Goal: Task Accomplishment & Management: Use online tool/utility

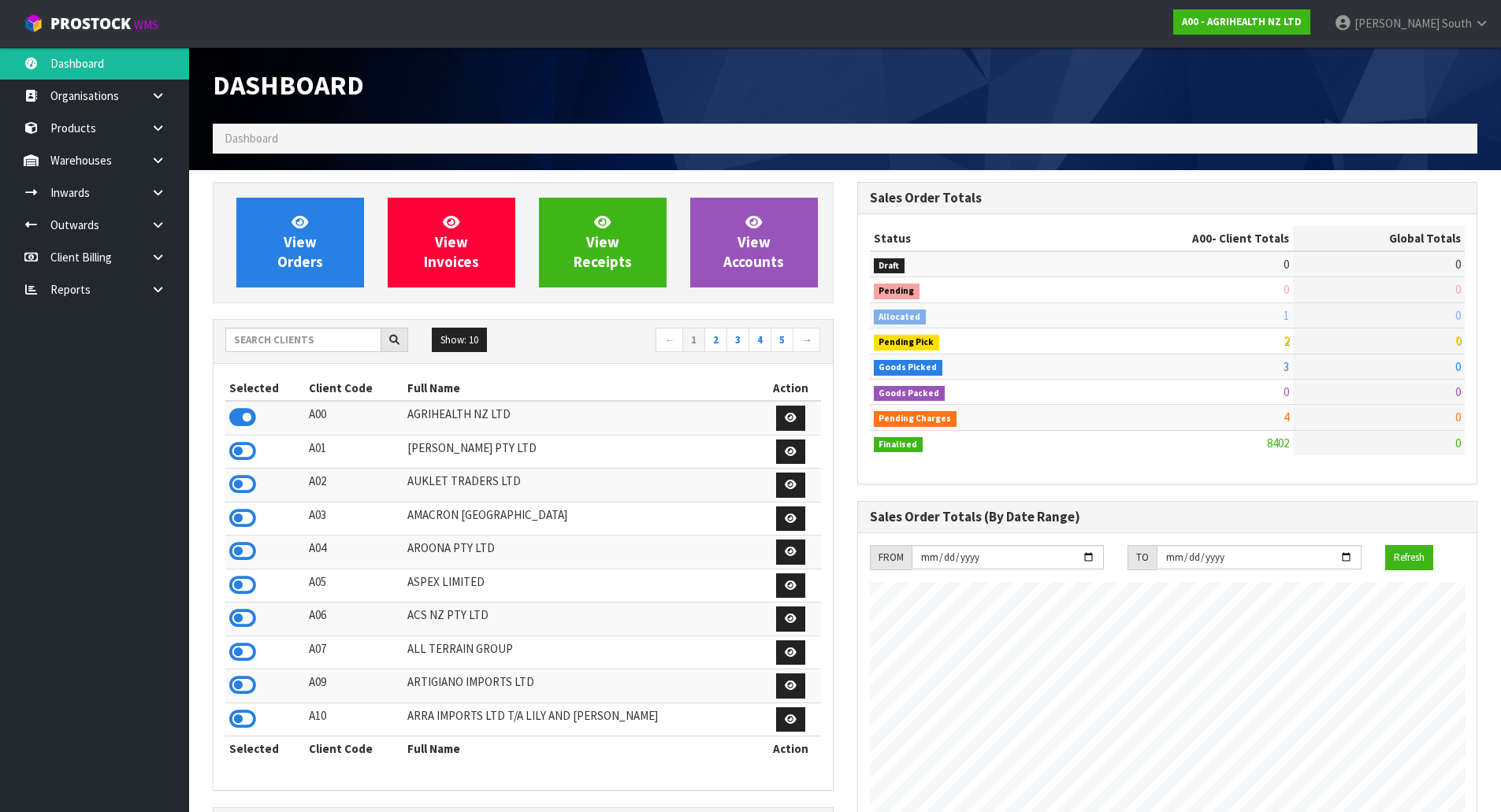
scroll to position [1194, 644]
drag, startPoint x: 309, startPoint y: 317, endPoint x: 307, endPoint y: 327, distance: 10.4
click at [308, 321] on div "View Orders View Invoices View Receipts View Accounts Show: 10 5 10 25" at bounding box center [523, 790] width 645 height 1217
click at [307, 328] on input "text" at bounding box center [303, 340] width 156 height 24
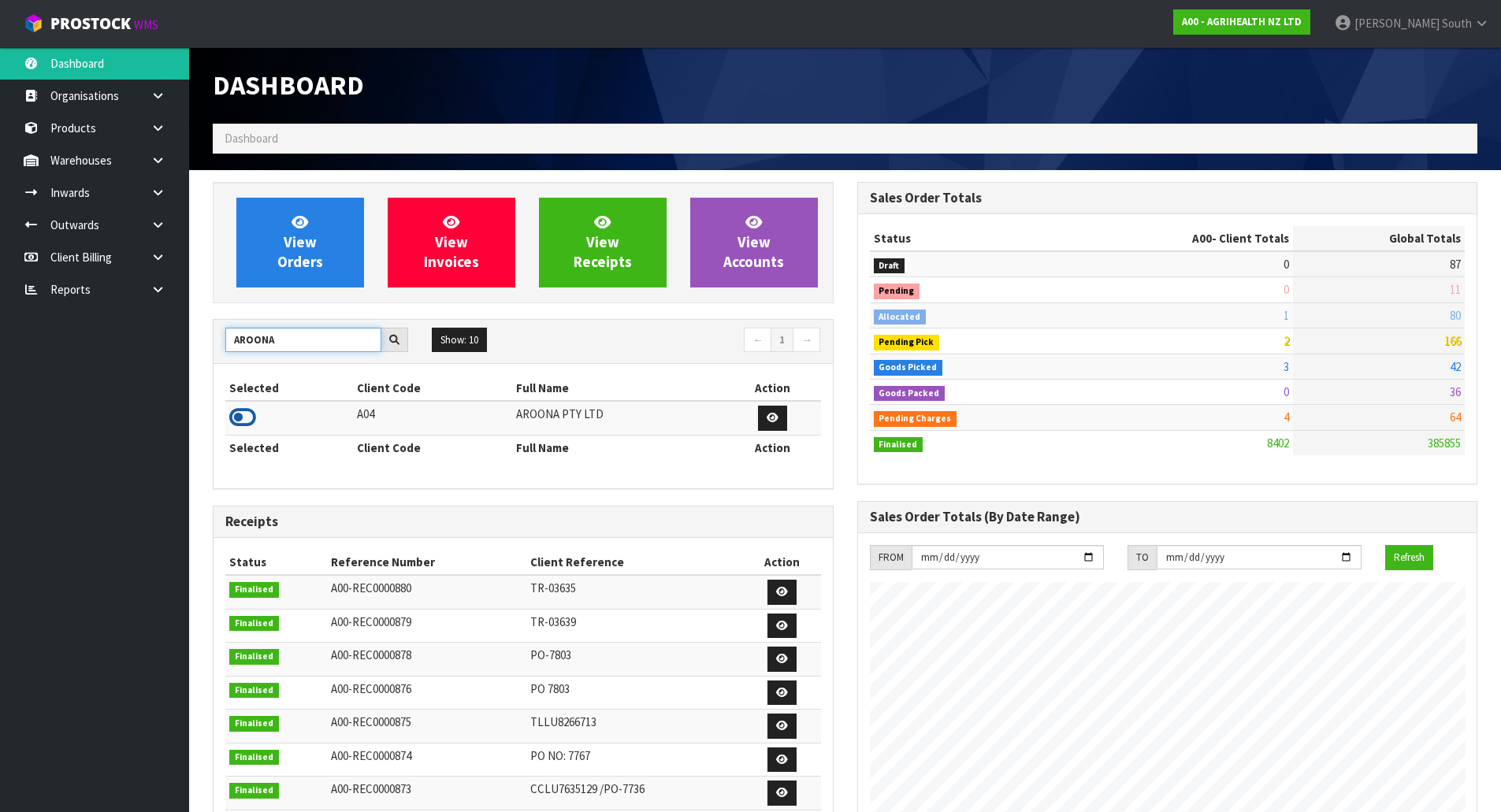
type input "AROONA"
click at [243, 421] on icon at bounding box center [242, 418] width 27 height 24
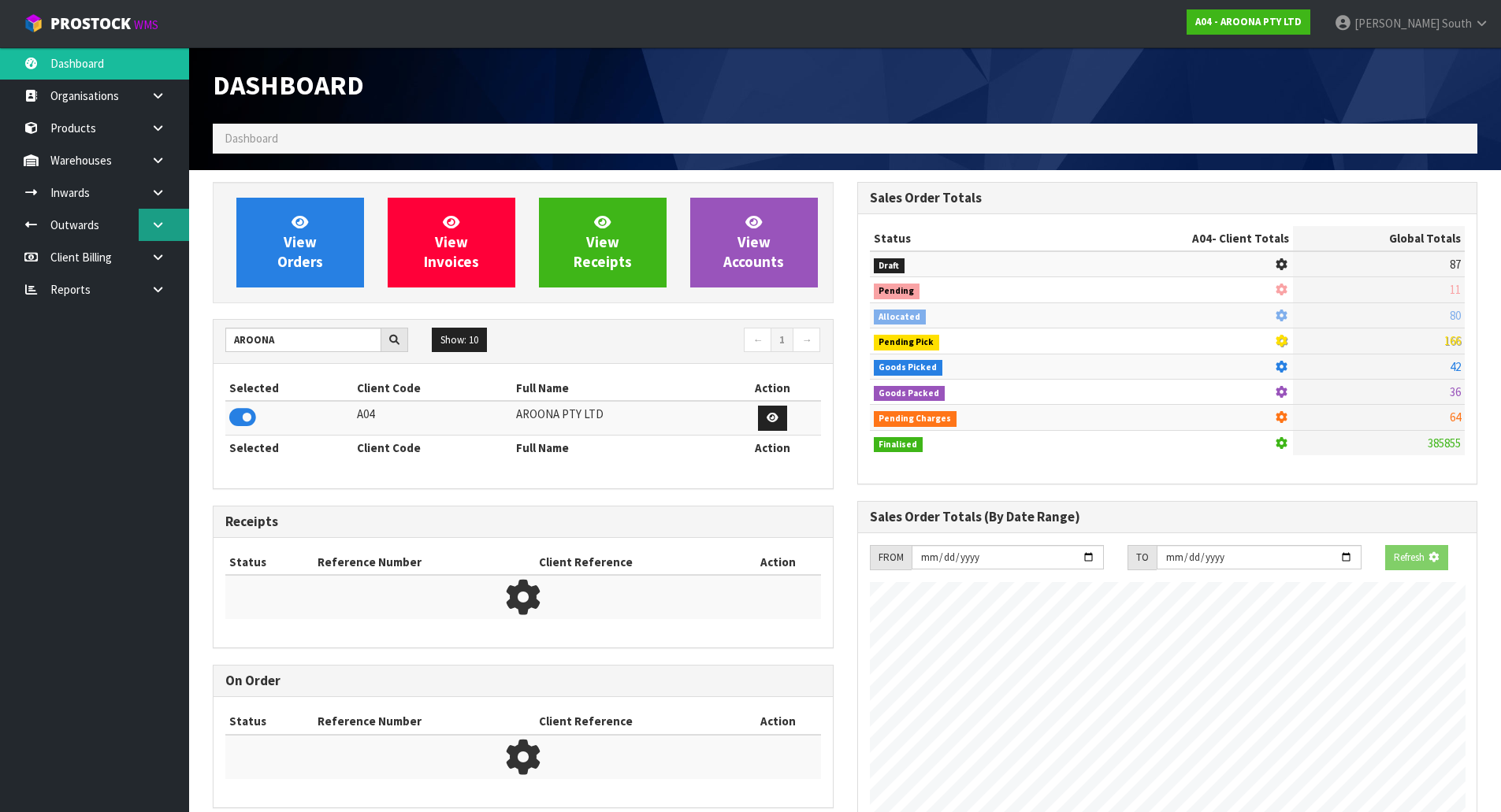
click at [169, 226] on link at bounding box center [164, 225] width 50 height 32
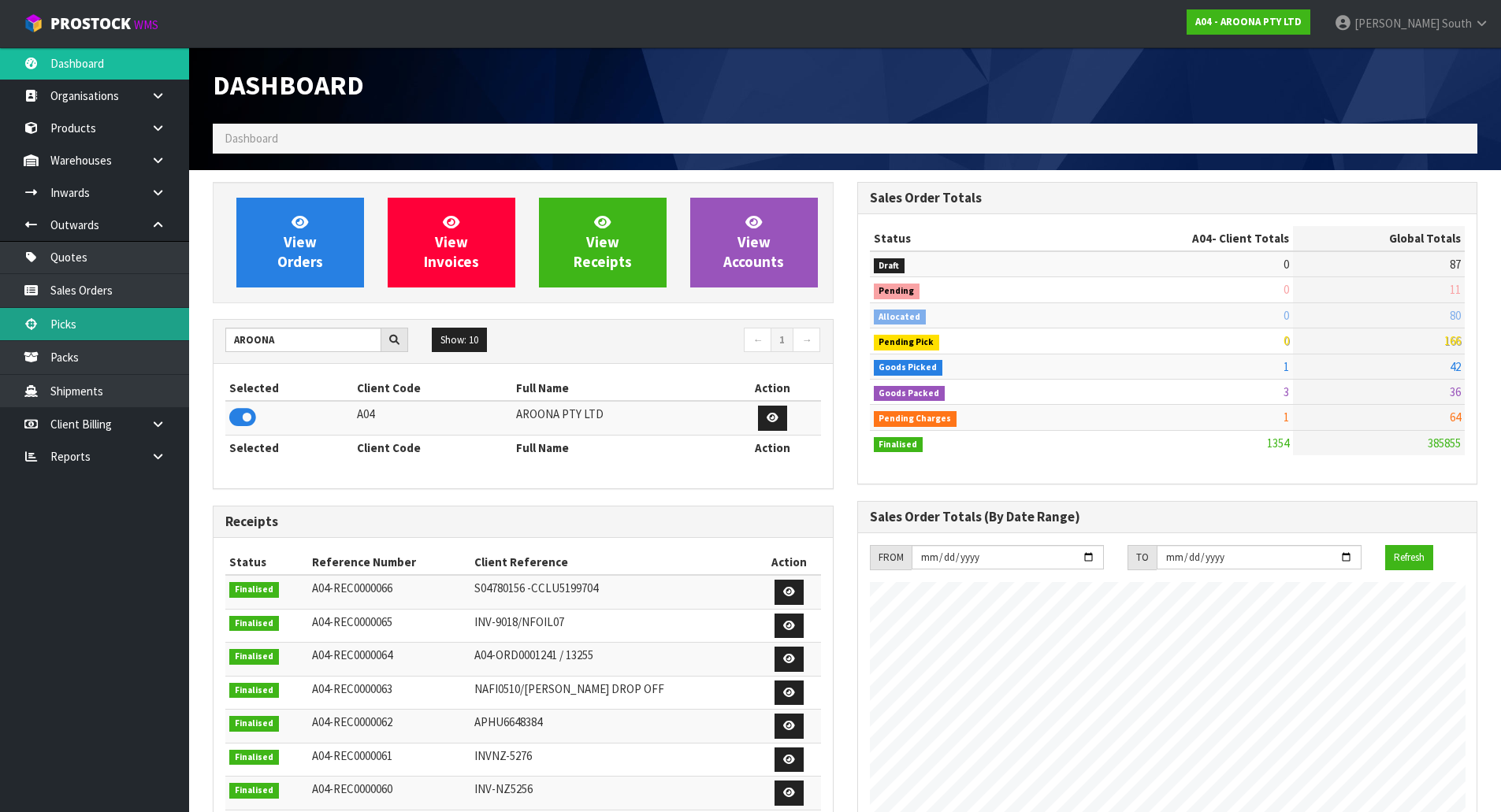
click at [114, 321] on link "Picks" at bounding box center [94, 324] width 189 height 32
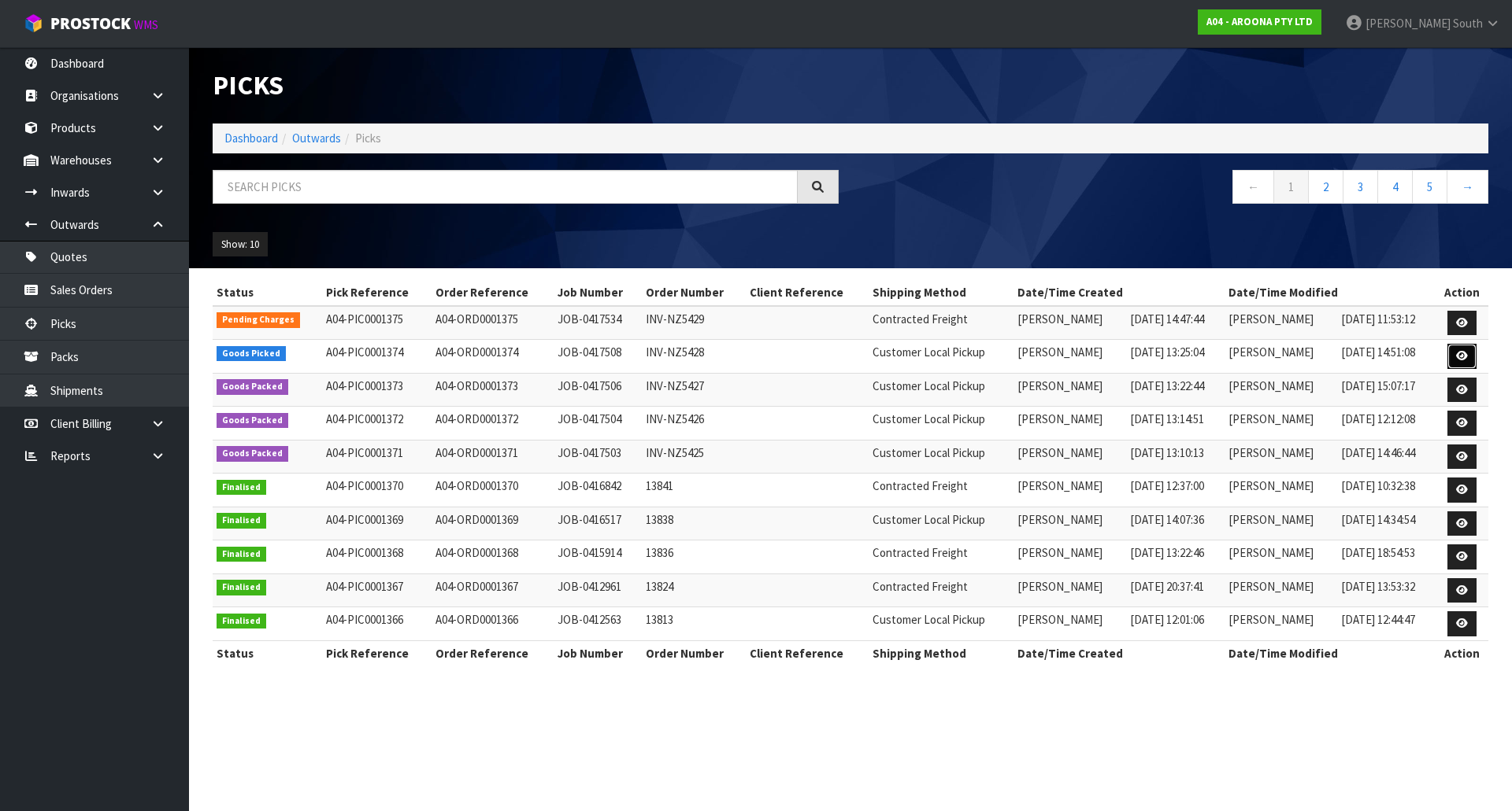
click at [1461, 351] on icon at bounding box center [1462, 356] width 12 height 10
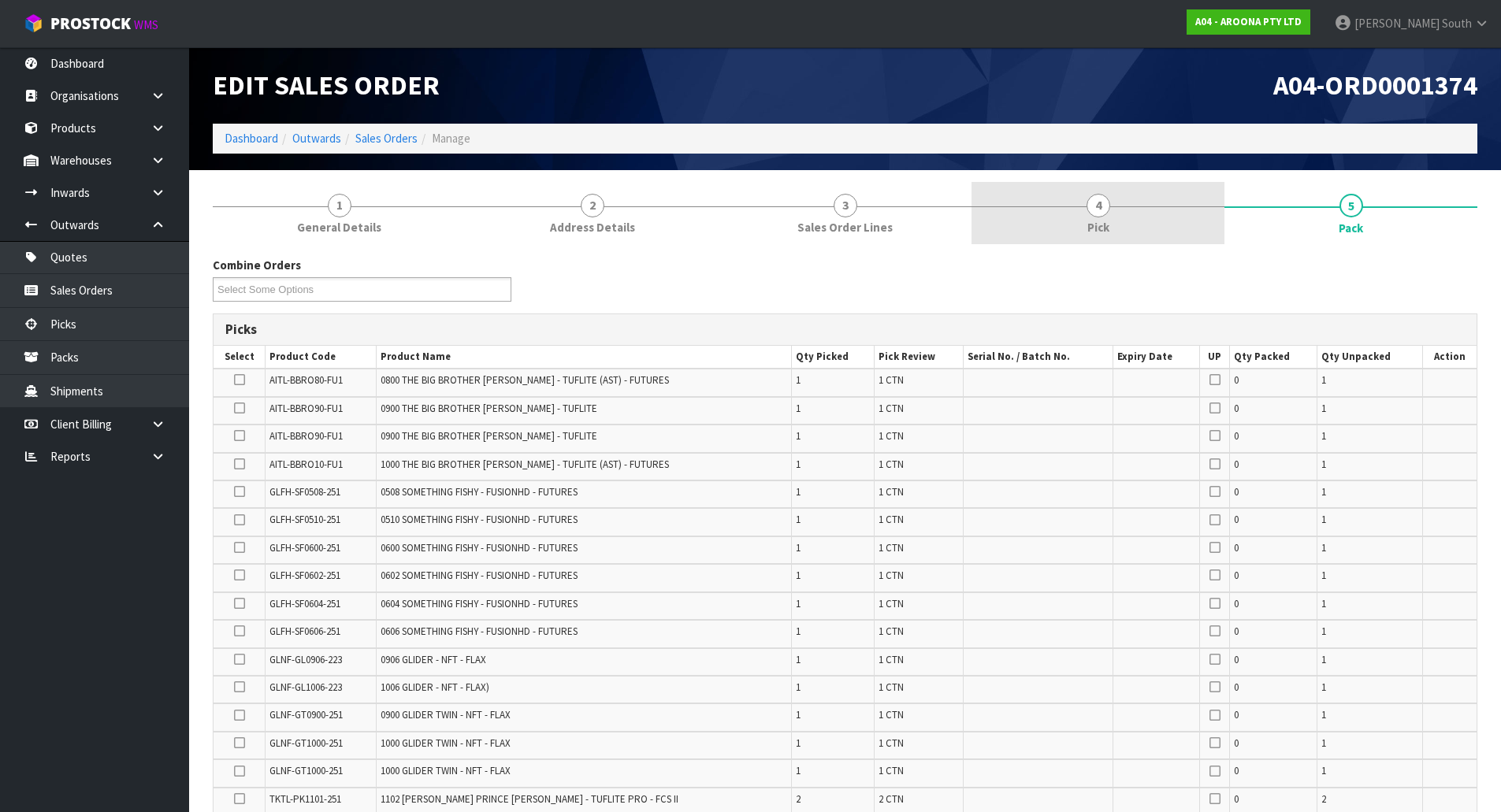
click at [1167, 212] on link "4 Pick" at bounding box center [1098, 213] width 253 height 62
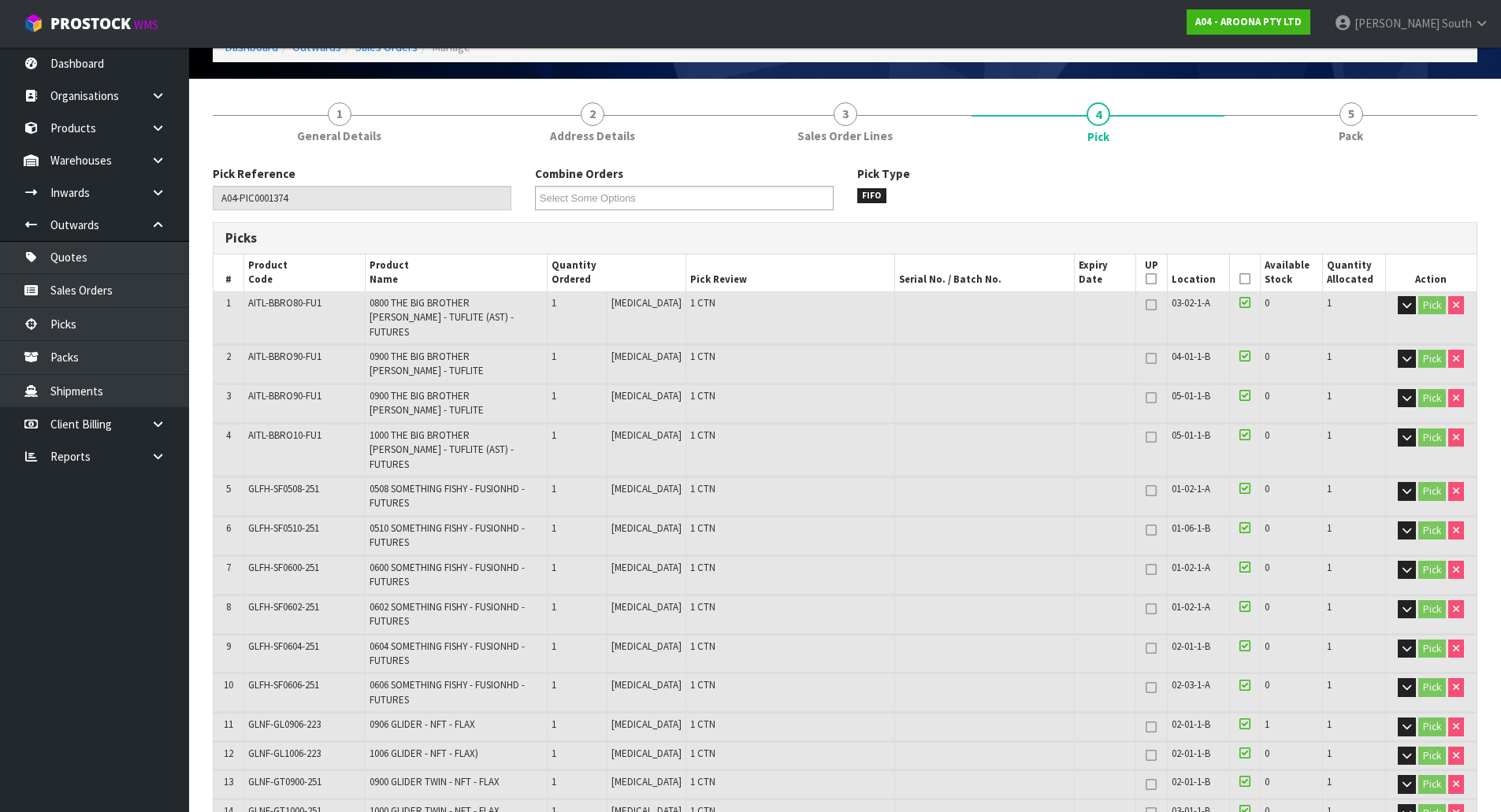
scroll to position [79, 0]
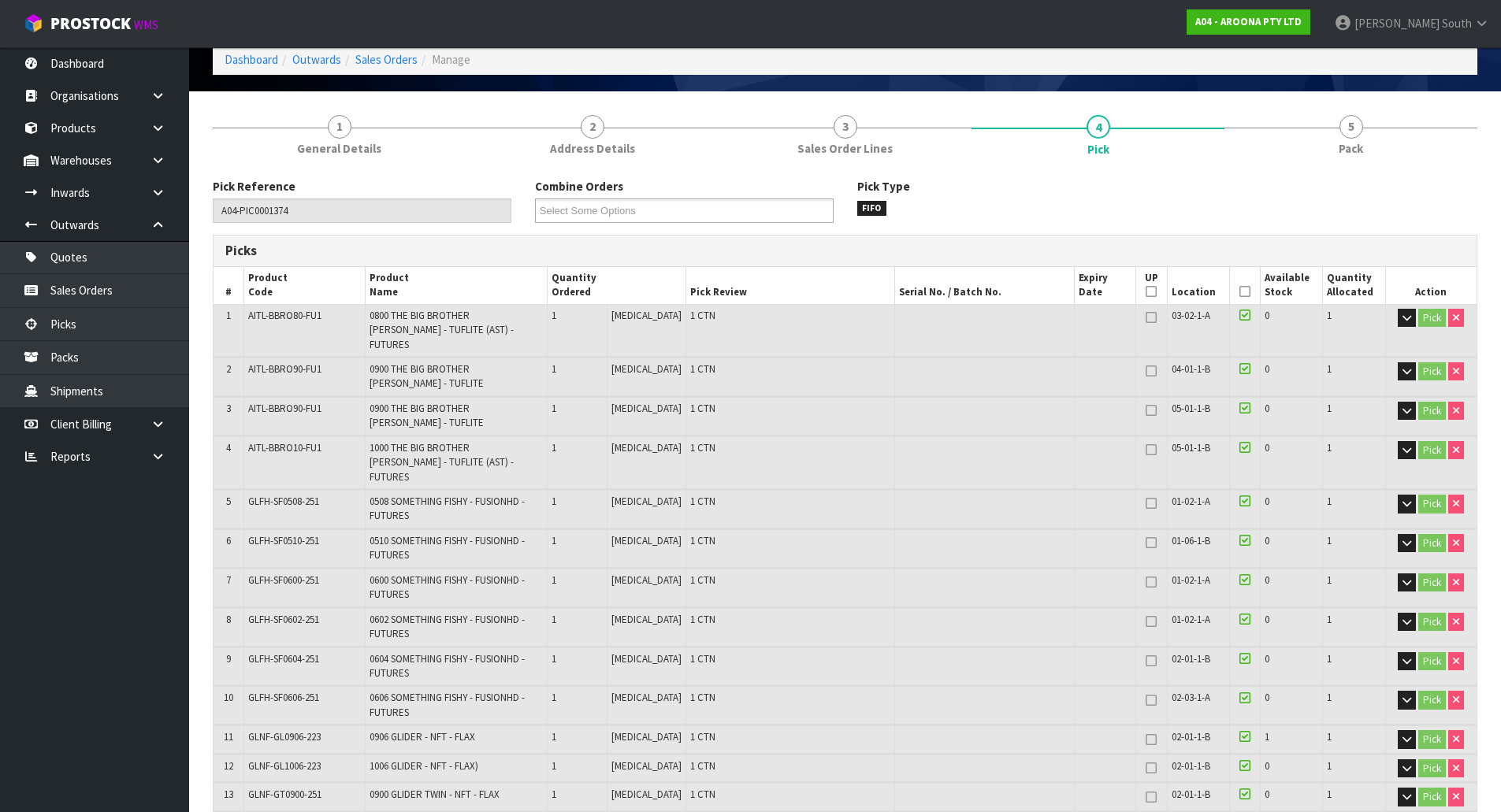
click at [1243, 292] on icon at bounding box center [1244, 292] width 11 height 1
click at [1241, 292] on icon at bounding box center [1244, 292] width 11 height 1
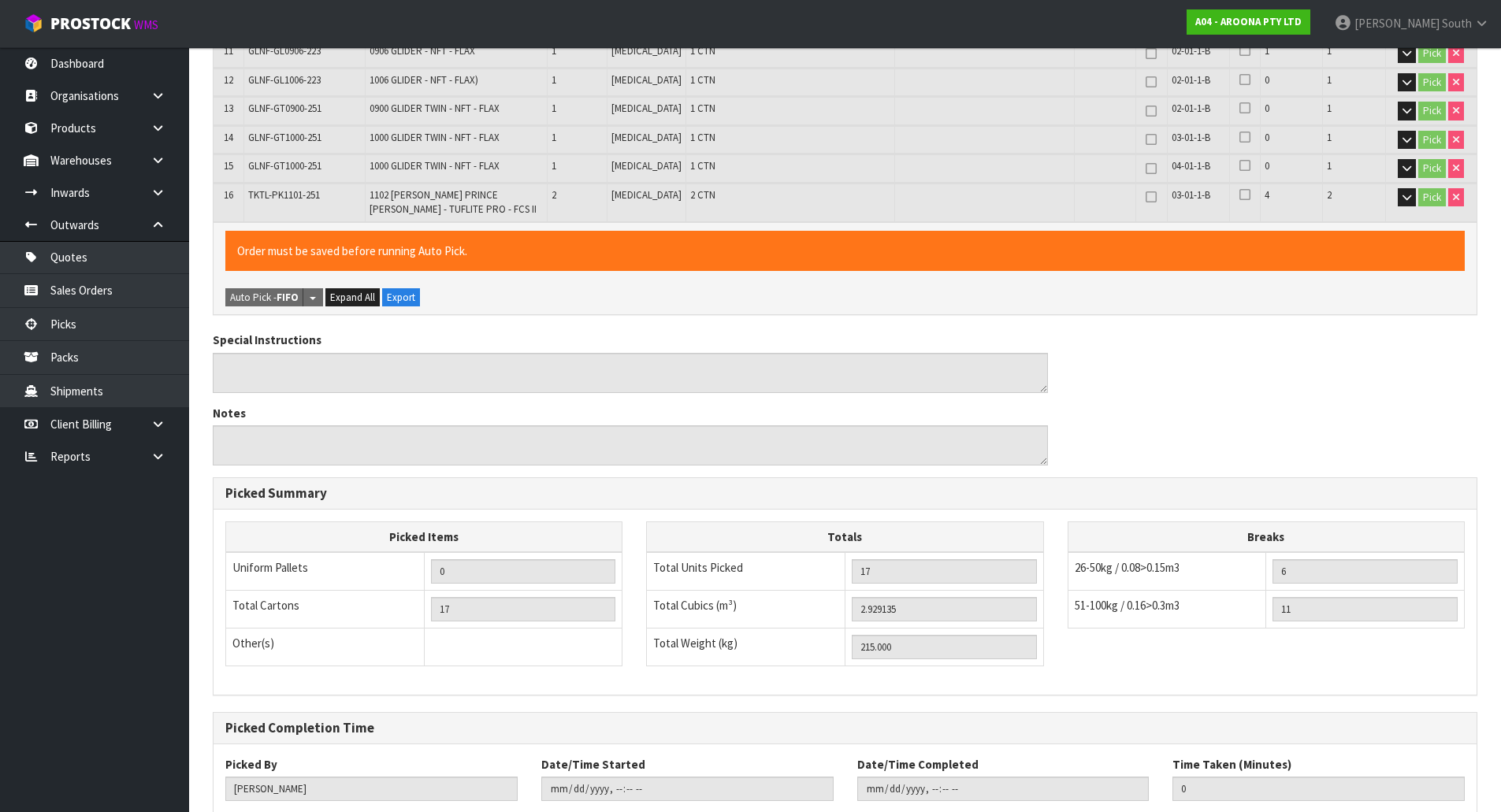
scroll to position [815, 0]
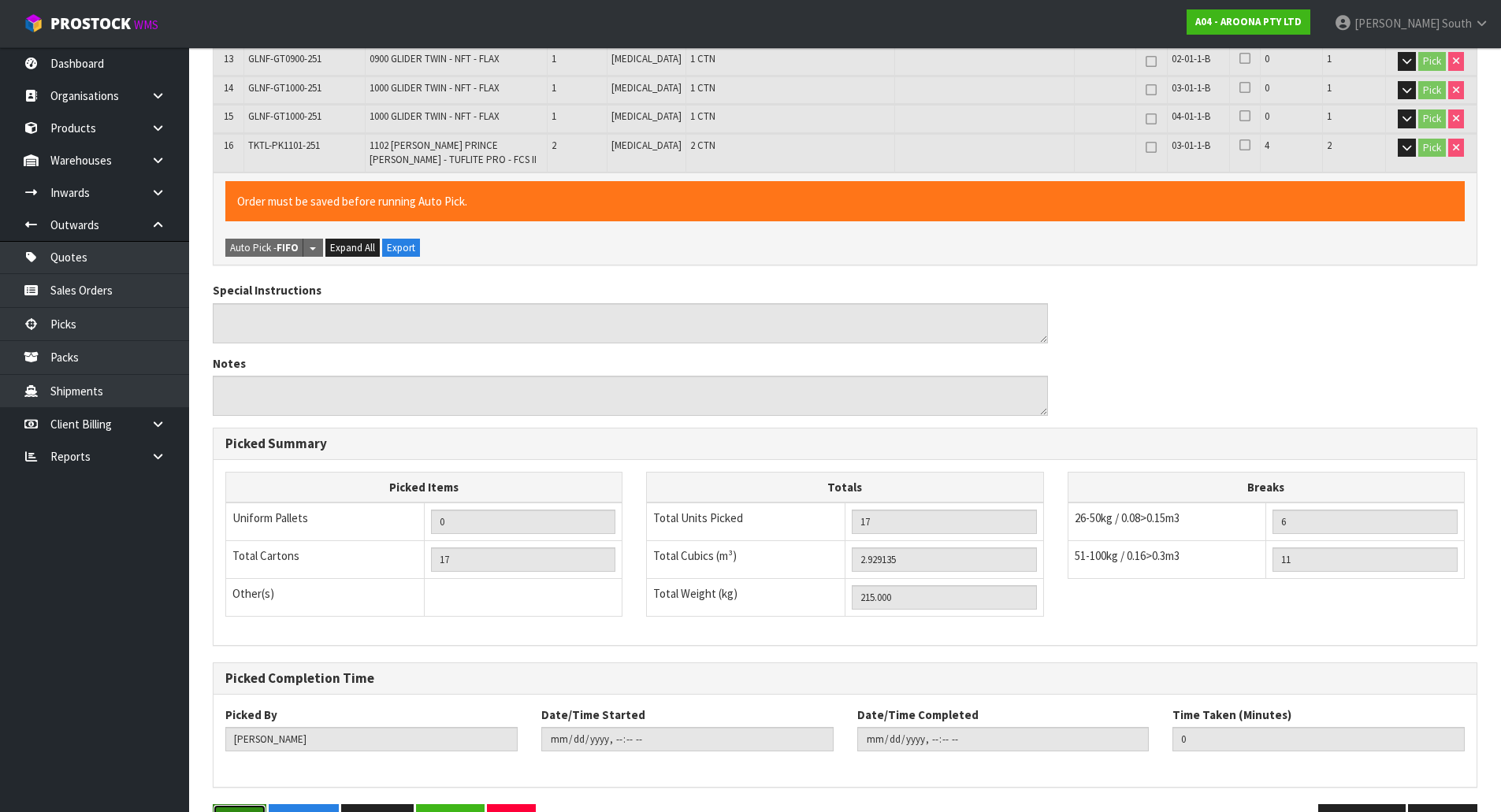
click at [240, 804] on button "Save" at bounding box center [240, 821] width 54 height 34
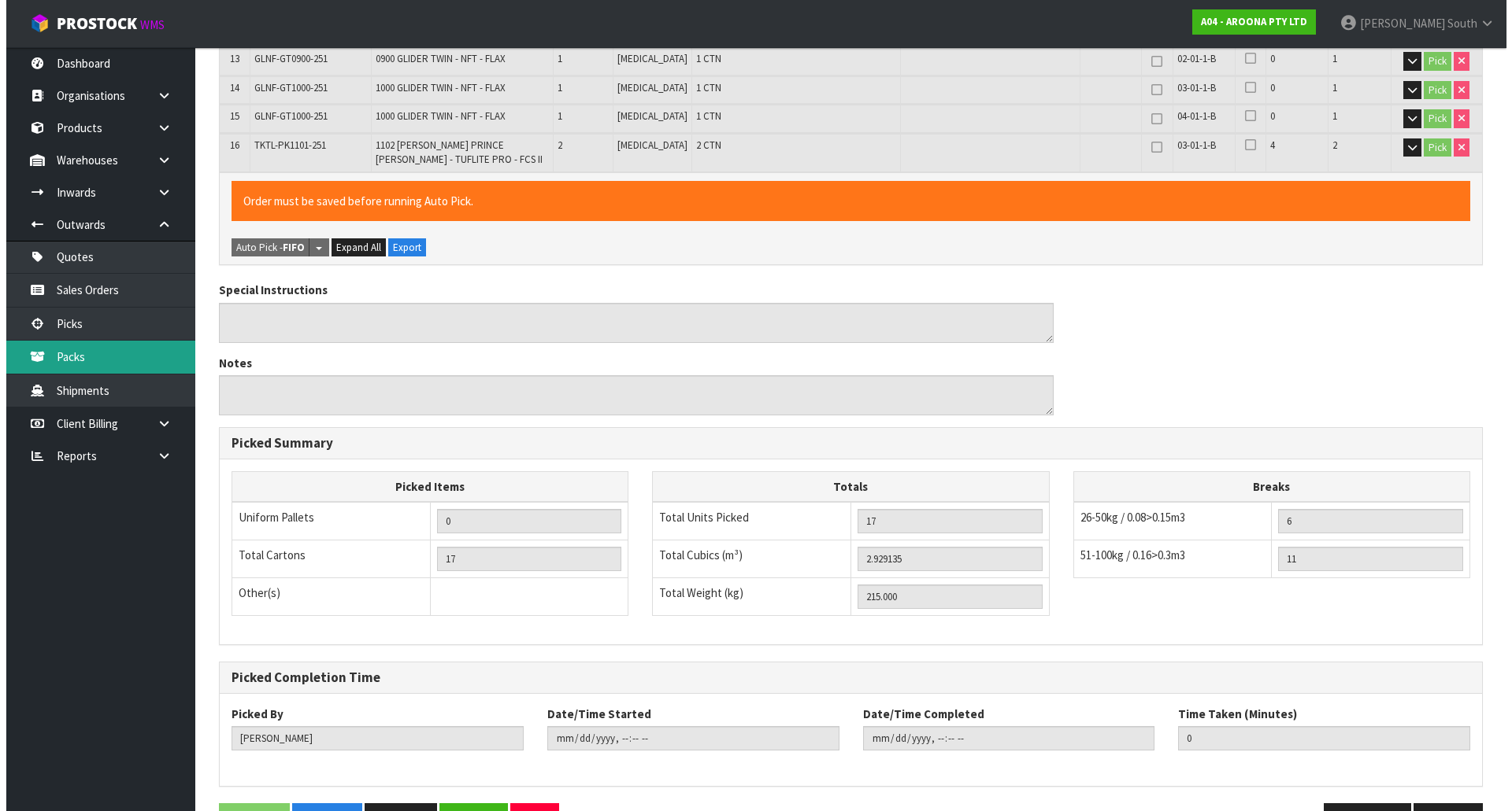
scroll to position [0, 0]
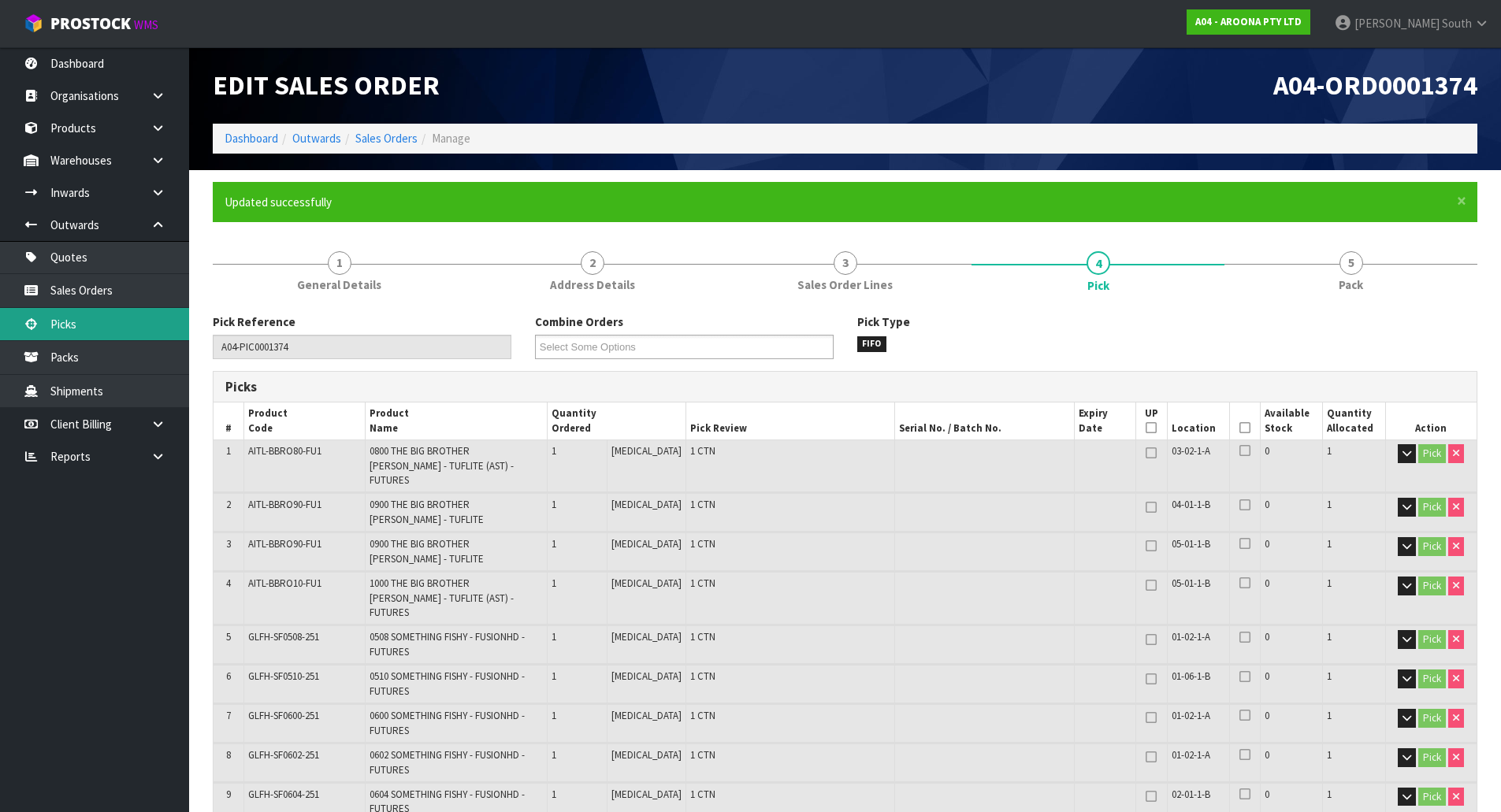
type input "Zachary South"
type input "2025-10-15T15:09:03"
click at [117, 312] on link "Picks" at bounding box center [94, 324] width 189 height 32
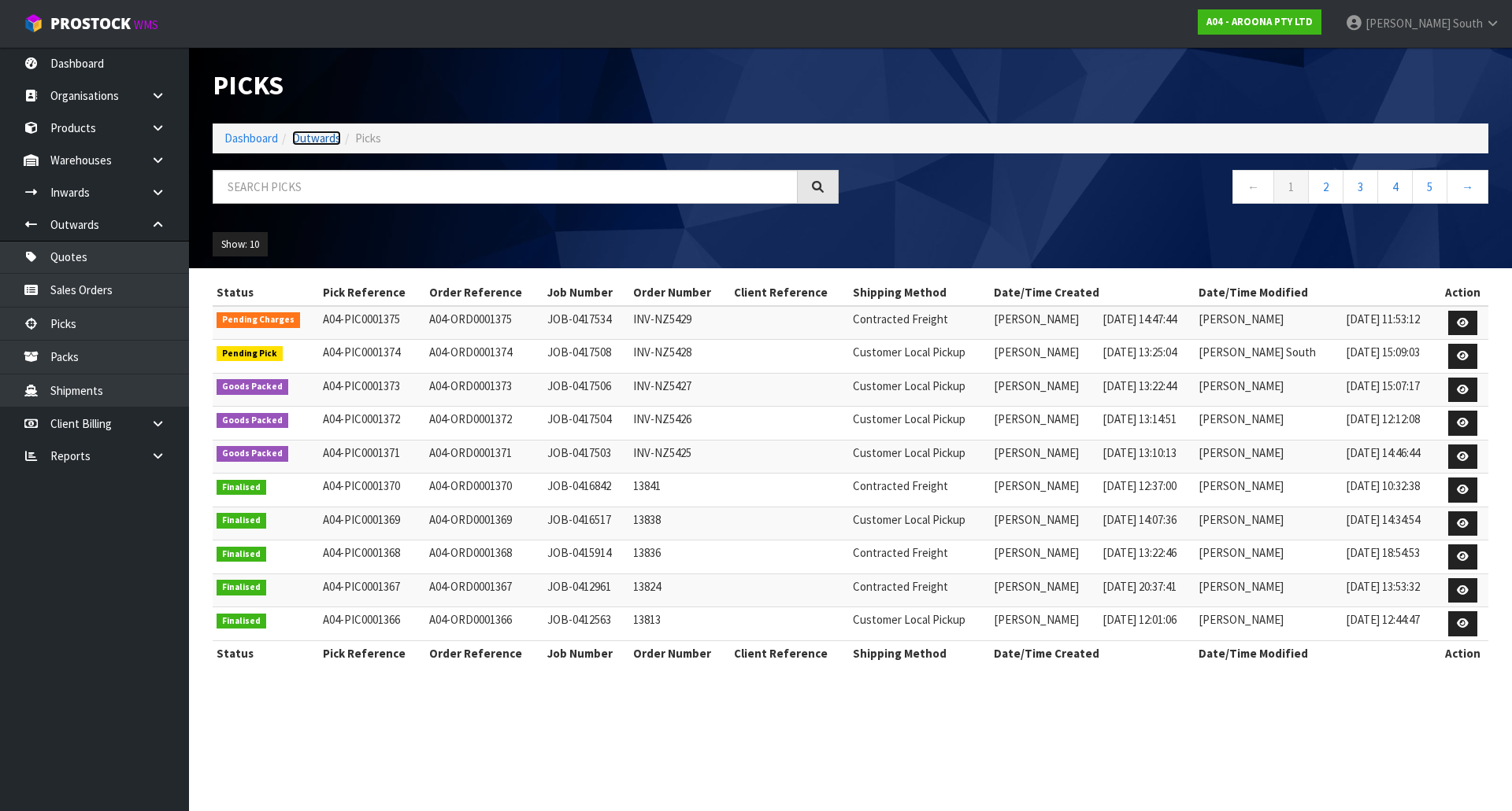
click at [316, 144] on link "Outwards" at bounding box center [316, 138] width 49 height 15
